Goal: Task Accomplishment & Management: Complete application form

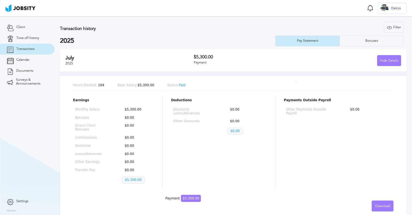
click at [98, 57] on h2 "July" at bounding box center [129, 58] width 128 height 6
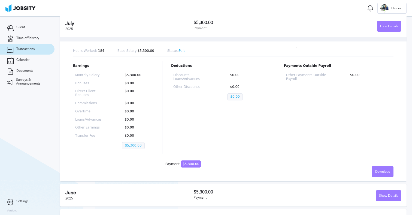
scroll to position [34, 0]
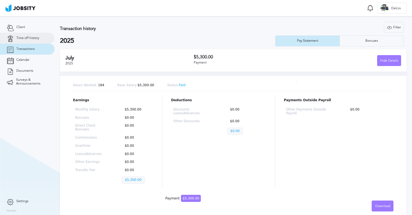
click at [30, 38] on span "Time off history" at bounding box center [27, 38] width 23 height 4
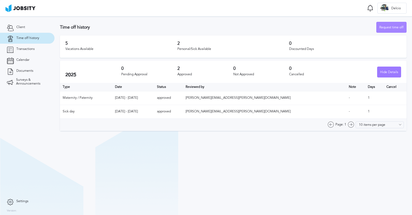
click at [386, 29] on div "Request time off" at bounding box center [391, 27] width 30 height 11
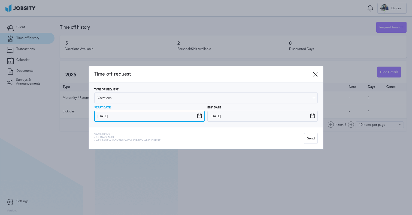
click at [122, 120] on input "[DATE]" at bounding box center [149, 116] width 110 height 11
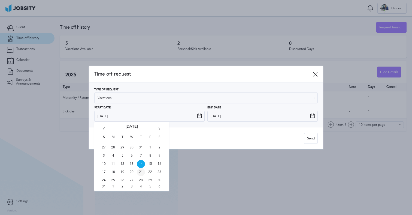
click at [141, 171] on span "21" at bounding box center [141, 172] width 8 height 8
type input "[DATE]"
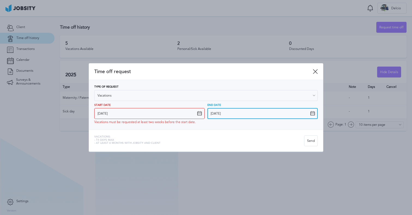
click at [240, 112] on input "[DATE]" at bounding box center [262, 113] width 110 height 11
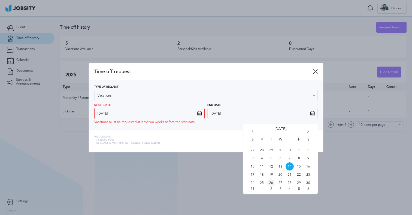
click at [269, 182] on span "26" at bounding box center [271, 182] width 8 height 8
type input "[DATE]"
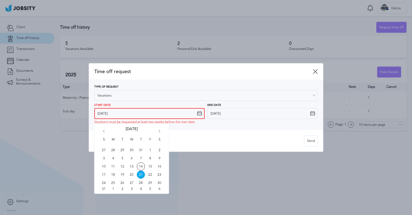
click at [162, 111] on input "[DATE]" at bounding box center [149, 113] width 110 height 11
click at [141, 175] on span "21" at bounding box center [141, 174] width 8 height 8
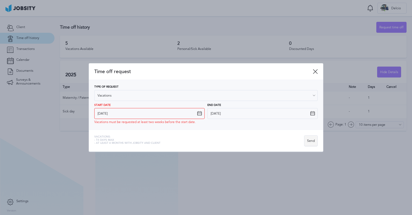
click at [312, 142] on div "Send" at bounding box center [310, 140] width 13 height 11
click at [287, 120] on div "End Date 8/26/2025 S M T W T F S 27 28 29 30 31 1 2 3 4 5 6 7 8 9 10 11 12 13 1…" at bounding box center [262, 113] width 110 height 20
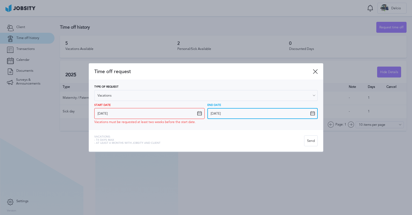
click at [283, 115] on input "8/26/2025" at bounding box center [262, 113] width 110 height 11
